Goal: Transaction & Acquisition: Purchase product/service

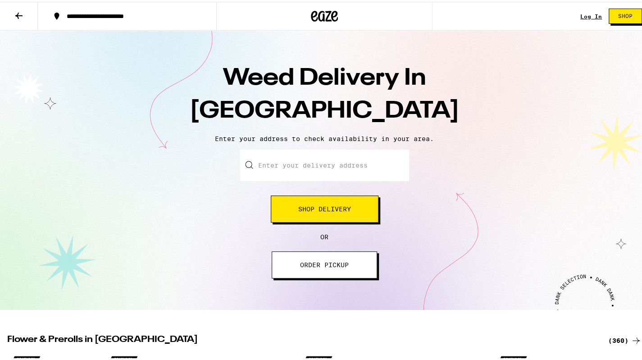
click at [325, 203] on button "Shop Delivery" at bounding box center [325, 207] width 108 height 27
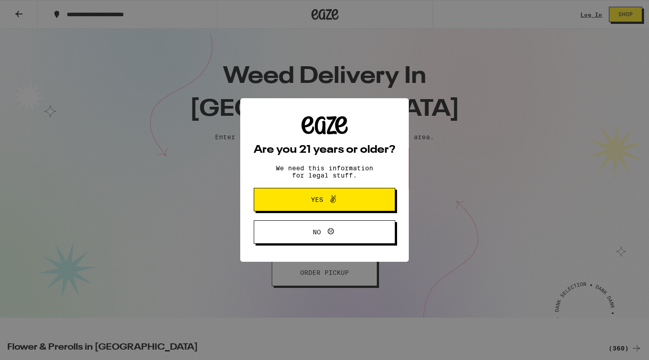
click at [325, 203] on span at bounding box center [330, 200] width 15 height 12
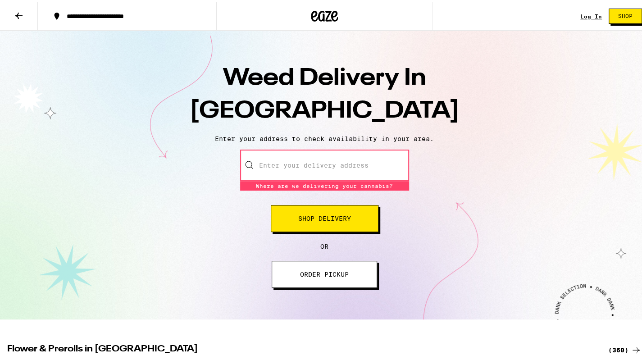
click at [295, 164] on input "Enter your delivery address" at bounding box center [324, 164] width 169 height 32
paste input "[STREET_ADDRESS][PERSON_NAME]"
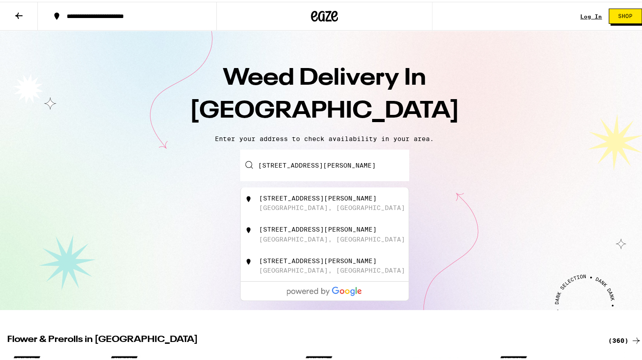
type input "[STREET_ADDRESS][PERSON_NAME]"
click at [336, 197] on div "[STREET_ADDRESS][PERSON_NAME]" at bounding box center [318, 196] width 118 height 7
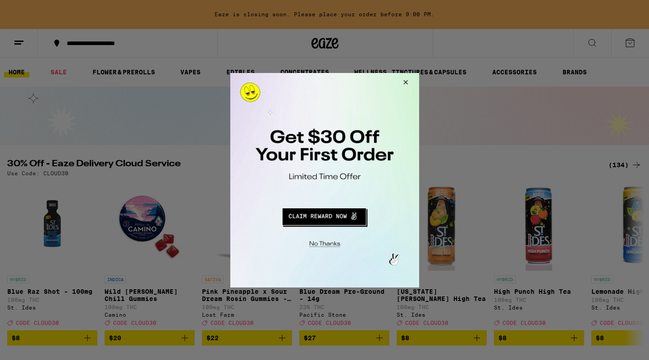
click at [347, 219] on button "Redirect to URL" at bounding box center [323, 215] width 157 height 22
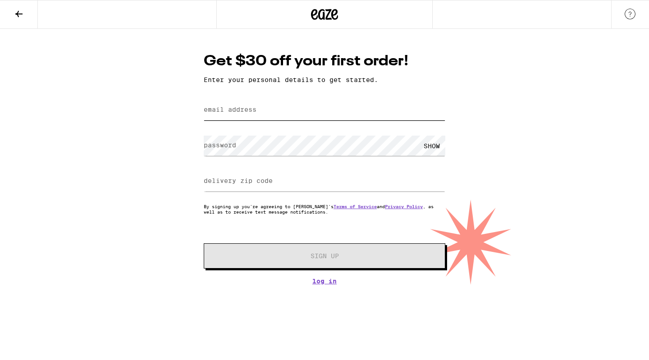
click at [316, 115] on input "email address" at bounding box center [325, 110] width 242 height 20
type input "[EMAIL_ADDRESS][DOMAIN_NAME]"
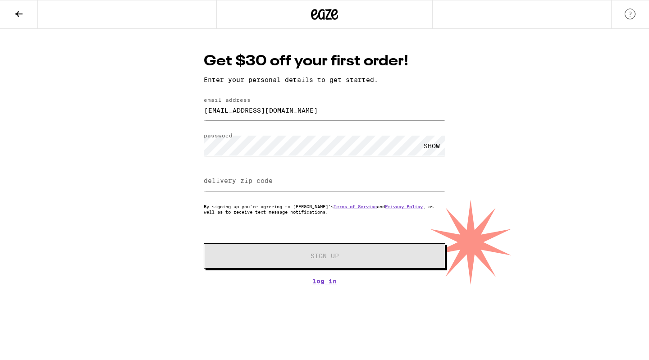
click at [270, 195] on div at bounding box center [325, 181] width 242 height 27
click at [275, 190] on input "delivery zip code" at bounding box center [325, 181] width 242 height 20
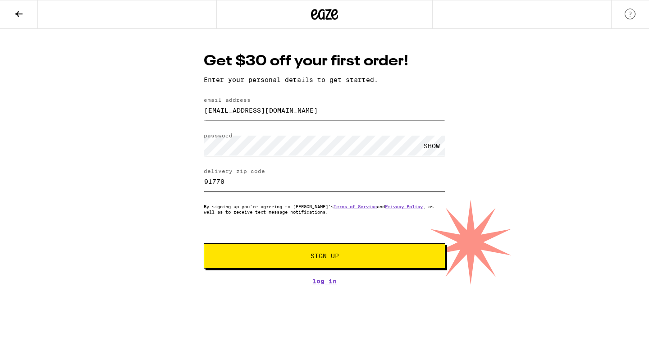
type input "91770"
click at [335, 259] on span "Sign Up" at bounding box center [325, 256] width 28 height 6
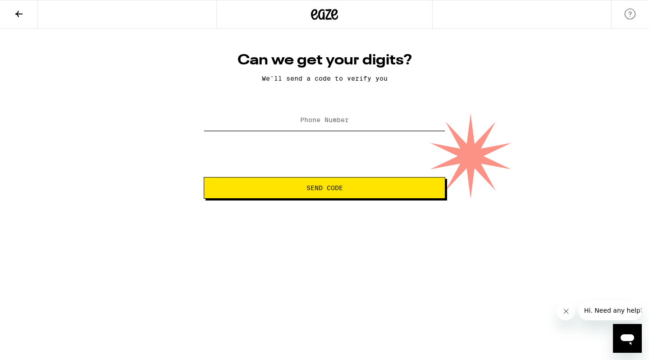
click at [363, 124] on input "Phone Number" at bounding box center [325, 120] width 242 height 20
click at [319, 185] on span "Send Code" at bounding box center [324, 188] width 37 height 6
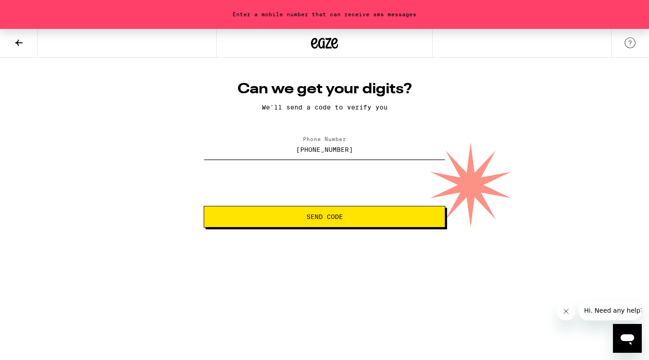
click at [315, 148] on input "[PHONE_NUMBER]" at bounding box center [325, 149] width 242 height 20
click at [385, 151] on input "[PHONE_NUMBER]" at bounding box center [325, 149] width 242 height 20
drag, startPoint x: 370, startPoint y: 151, endPoint x: 160, endPoint y: 137, distance: 211.3
click at [160, 137] on div "Enter a mobile number that can receive sms messages Can we get your digits? We'…" at bounding box center [324, 128] width 649 height 199
type input "[PHONE_NUMBER]"
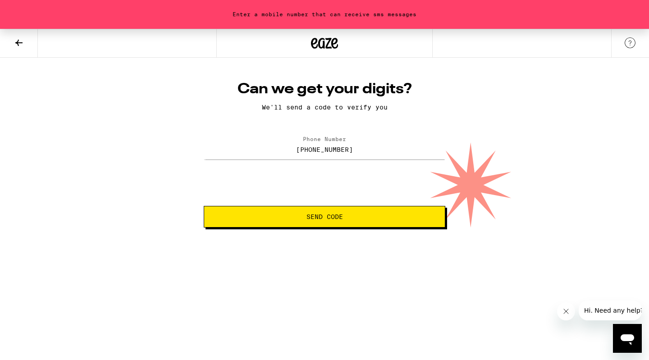
click at [361, 228] on html "Enter a mobile number that can receive sms messages Can we get your digits? We'…" at bounding box center [324, 114] width 649 height 228
click at [369, 222] on button "Send Code" at bounding box center [325, 217] width 242 height 22
